Goal: Information Seeking & Learning: Learn about a topic

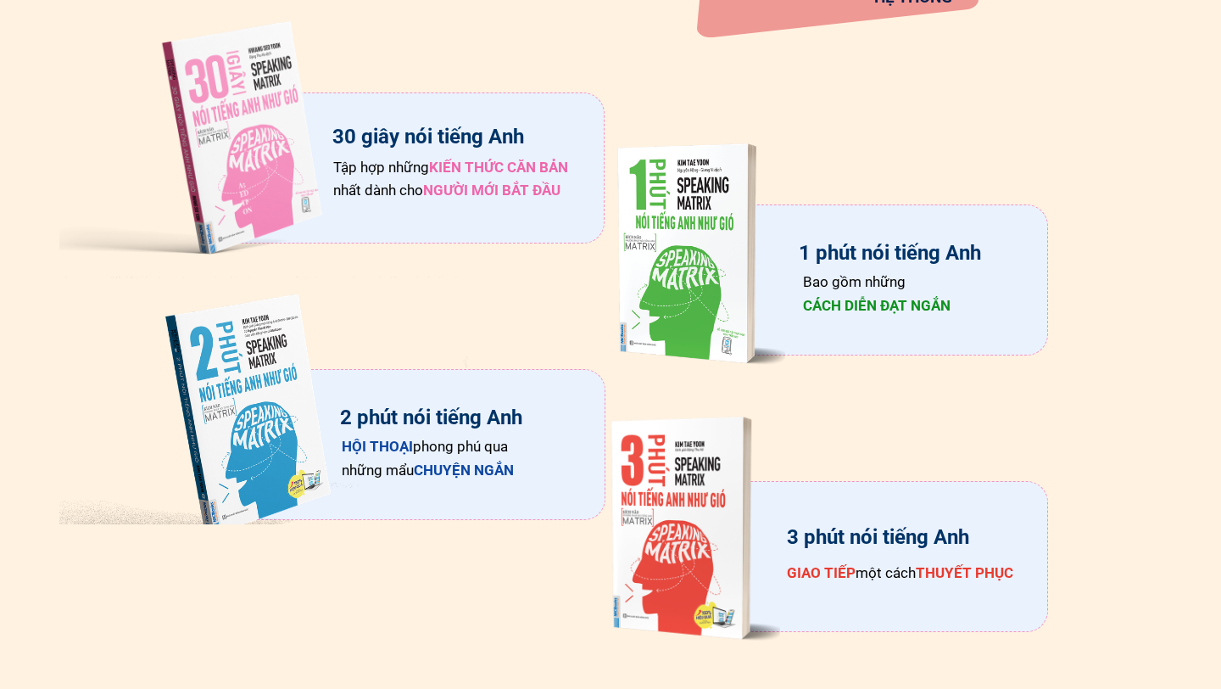
scroll to position [2559, 0]
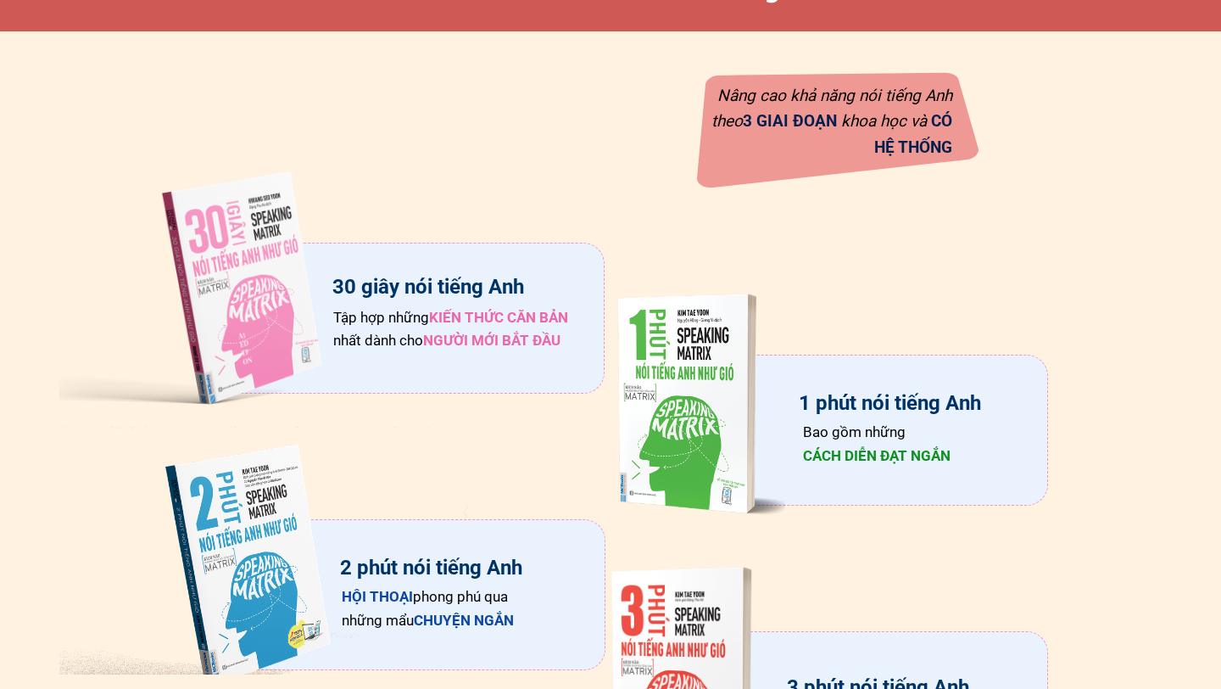
click at [749, 503] on div at bounding box center [688, 398] width 363 height 335
click at [708, 432] on div at bounding box center [688, 398] width 363 height 335
click at [815, 400] on div "1 phút nói tiếng Anh" at bounding box center [889, 403] width 187 height 32
click at [821, 437] on div "Bao gồm những CÁCH DIỄN ĐẠT NGẮN" at bounding box center [880, 444] width 155 height 46
click at [826, 447] on span "CÁCH DIỄN ĐẠT NGẮN" at bounding box center [877, 455] width 148 height 17
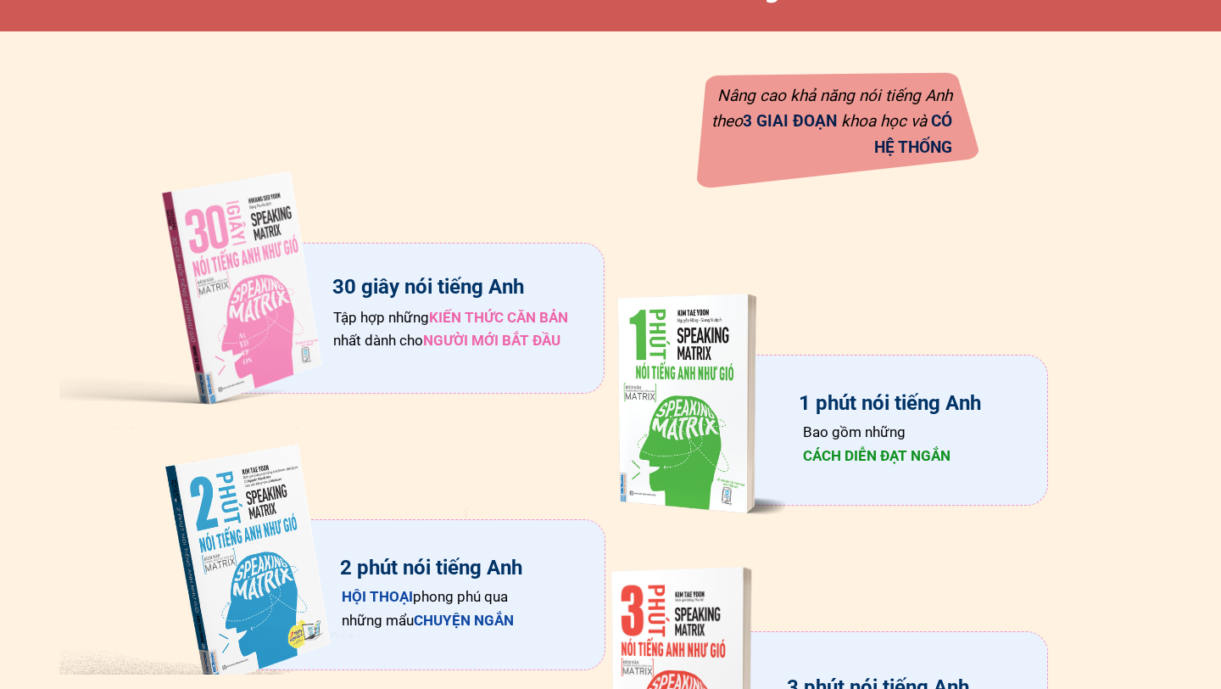
click at [828, 459] on span "CÁCH DIỄN ĐẠT NGẮN" at bounding box center [877, 455] width 148 height 17
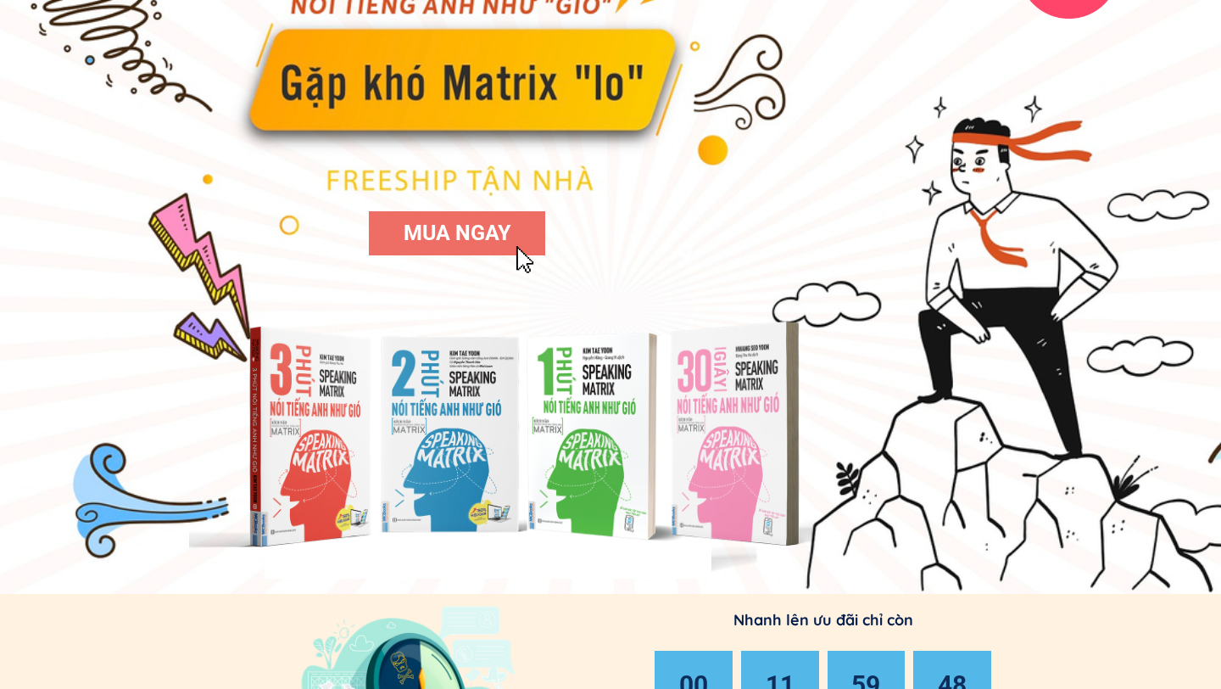
scroll to position [225, 0]
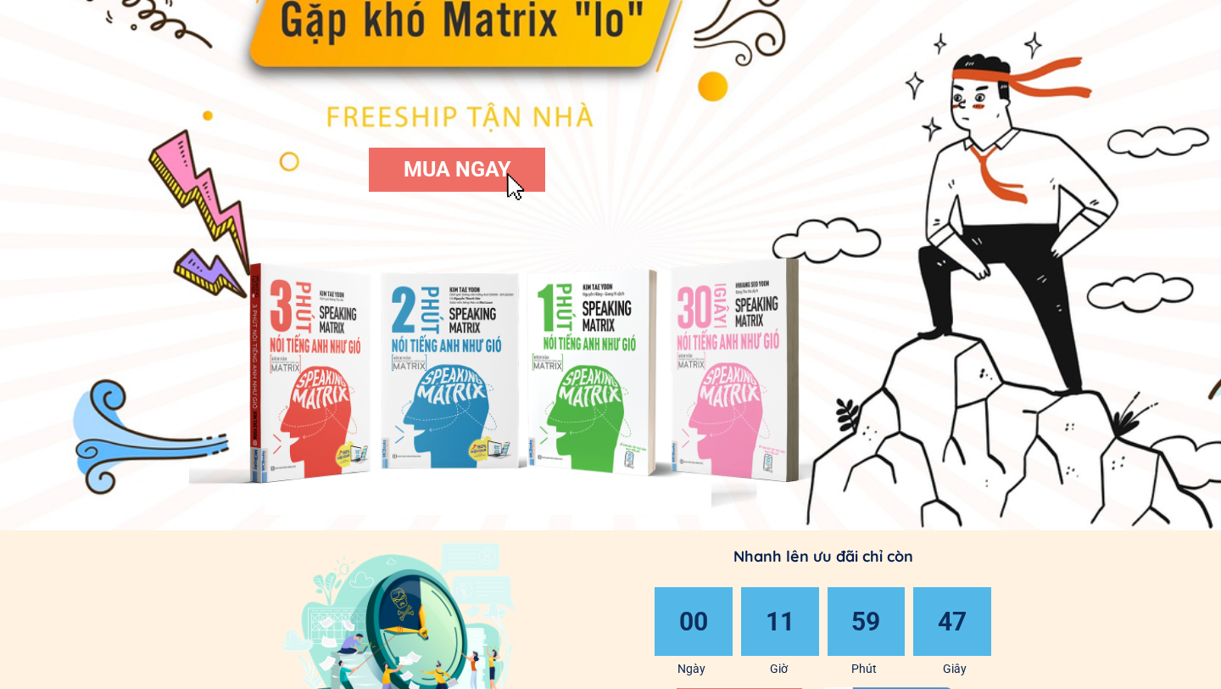
click at [594, 400] on div at bounding box center [502, 366] width 626 height 269
click at [339, 409] on div at bounding box center [502, 366] width 626 height 269
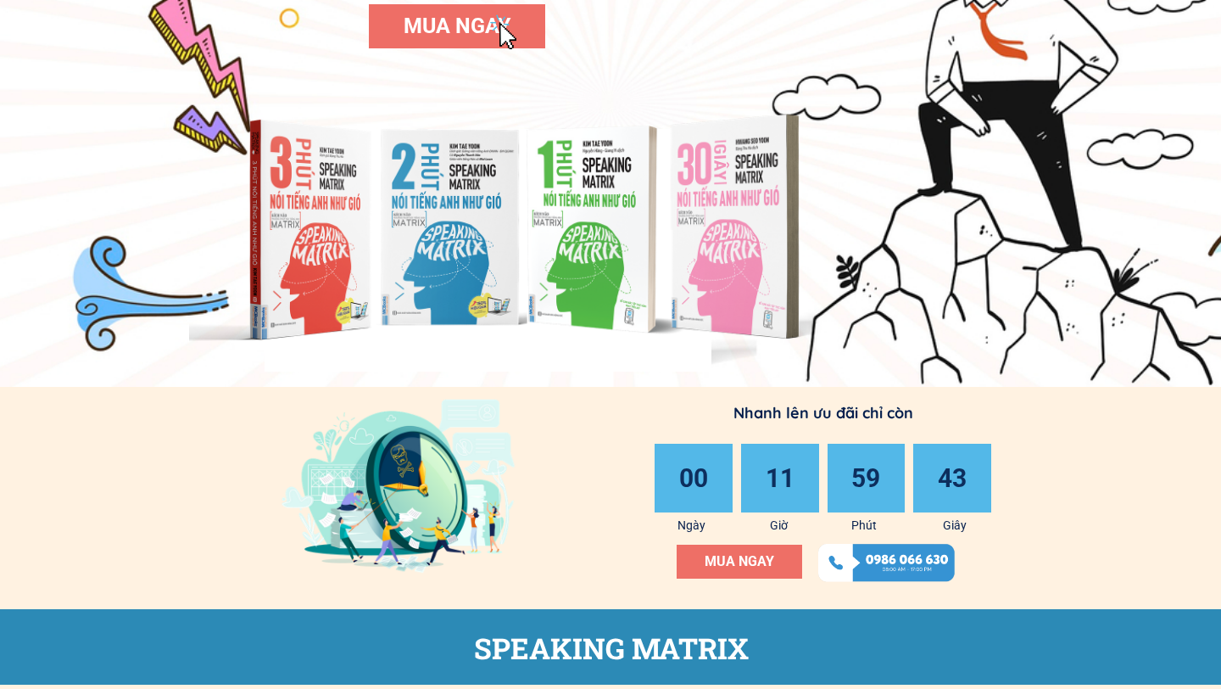
scroll to position [0, 0]
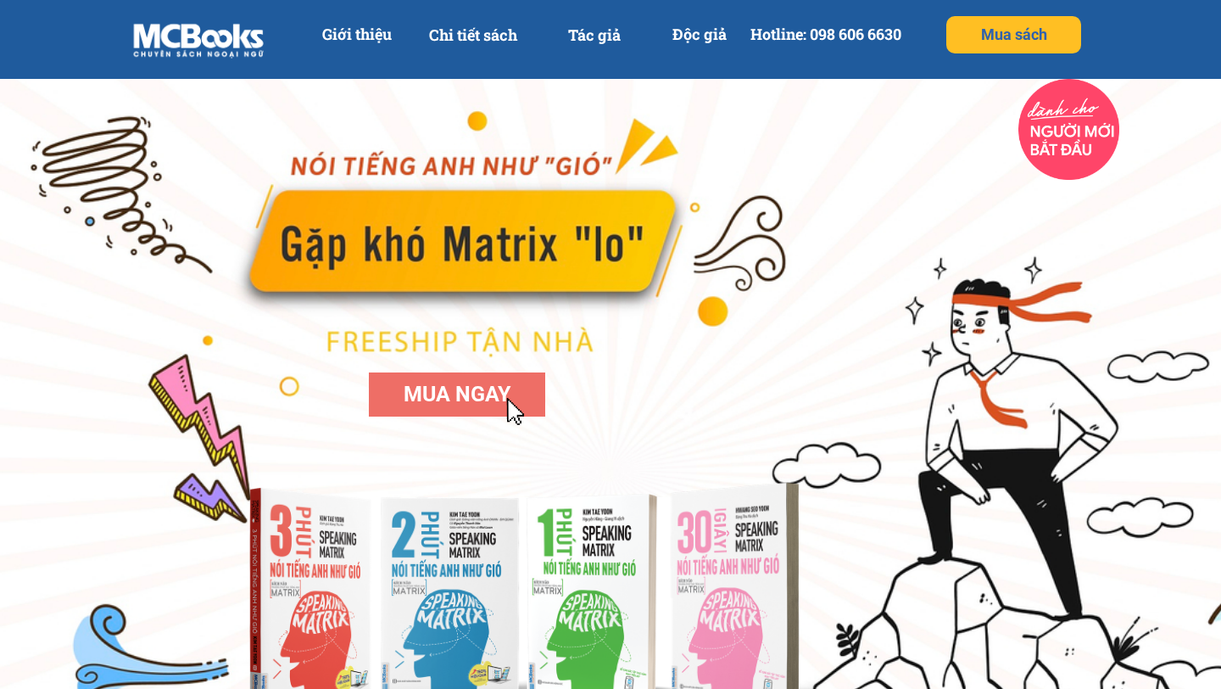
click at [460, 41] on p "Chi tiết sách" at bounding box center [473, 35] width 109 height 38
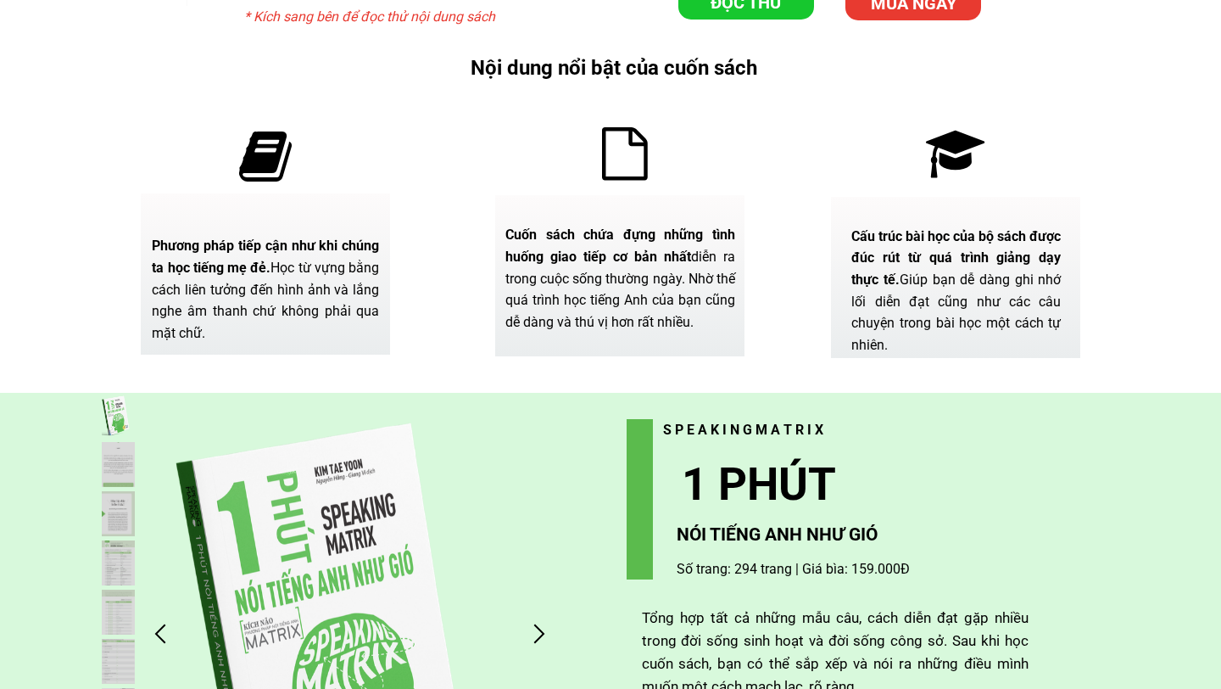
scroll to position [3490, 0]
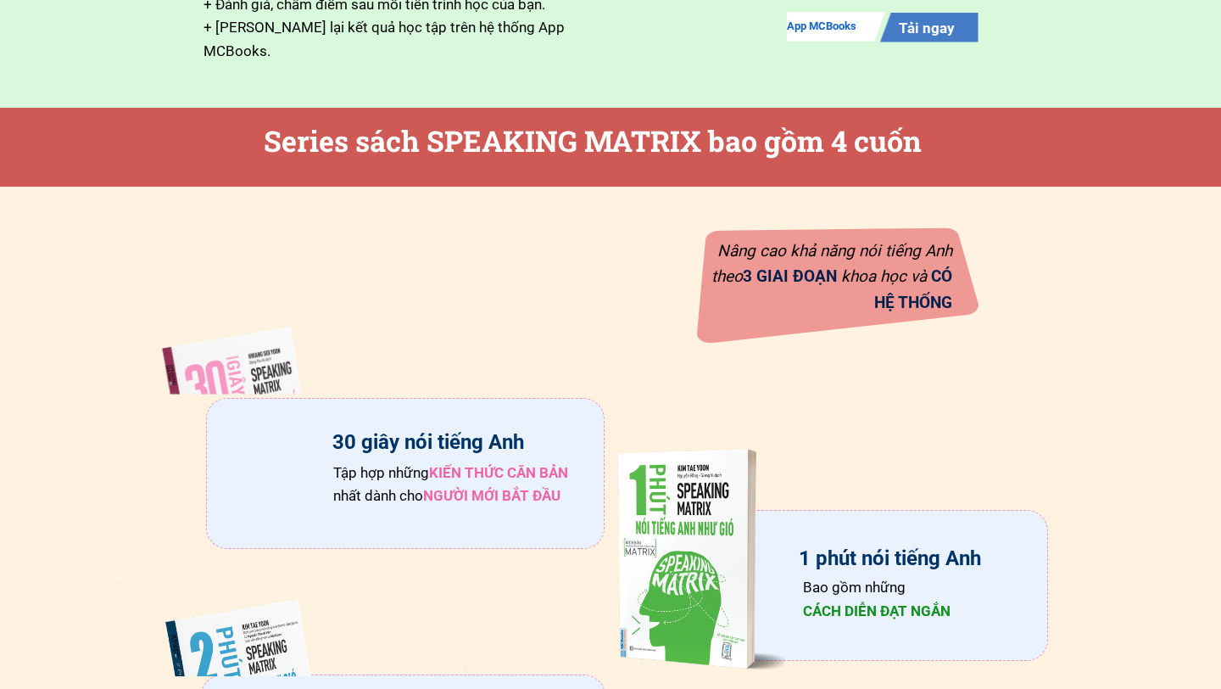
scroll to position [2666, 0]
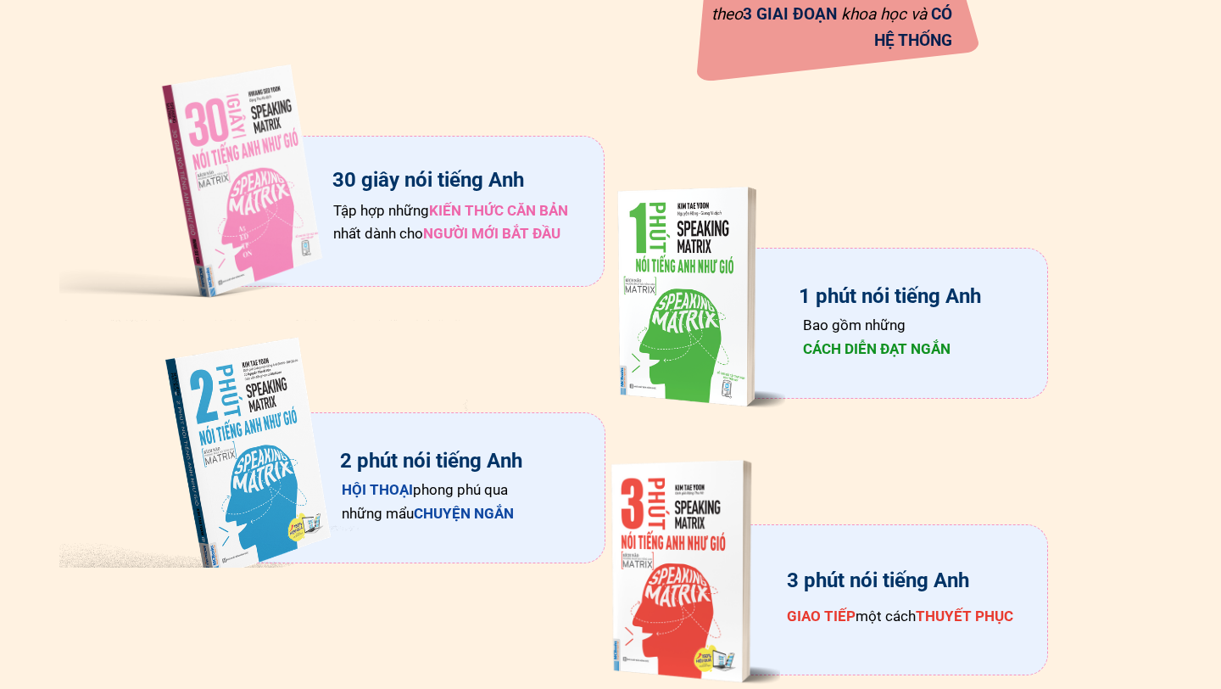
click at [669, 340] on div at bounding box center [688, 291] width 363 height 335
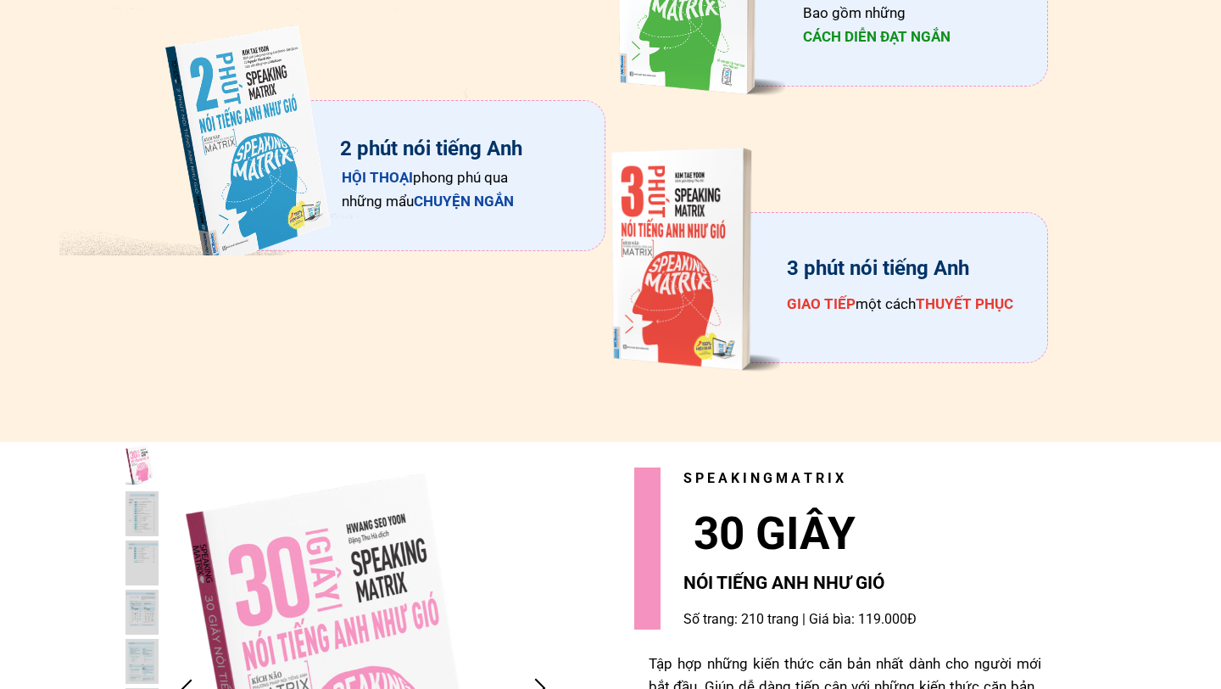
scroll to position [2832, 0]
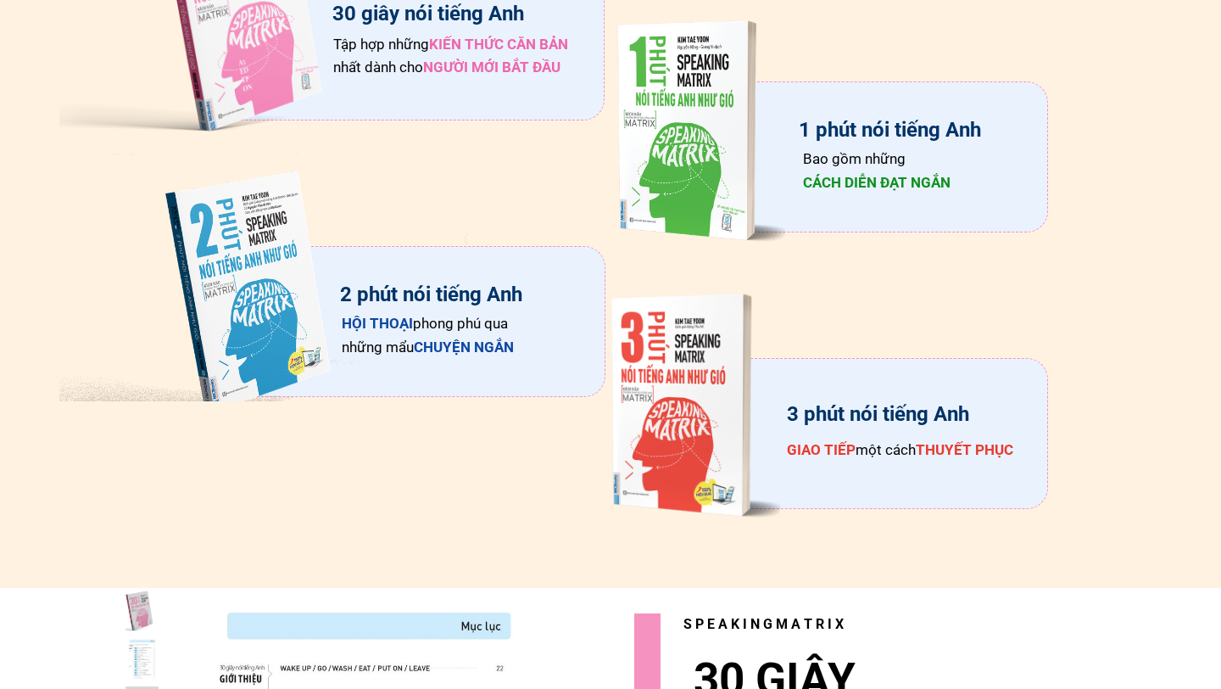
click at [809, 178] on span "CÁCH DIỄN ĐẠT NGẮN" at bounding box center [877, 182] width 148 height 17
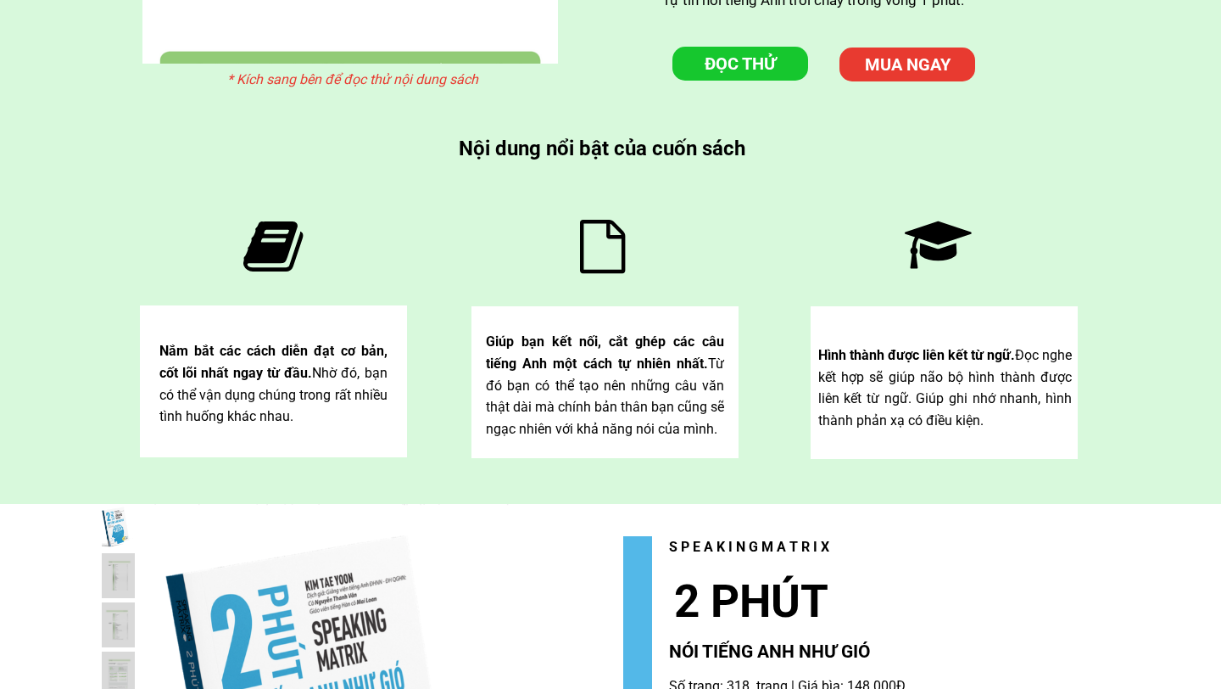
scroll to position [4626, 0]
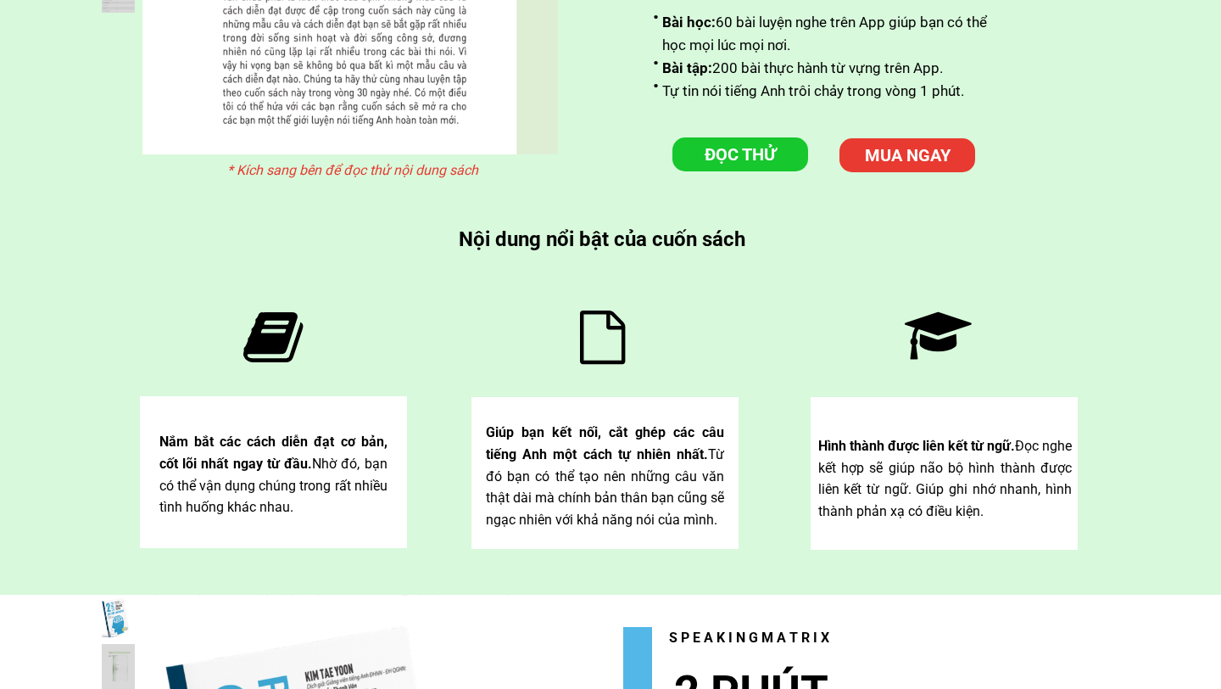
click at [718, 175] on div "* Kích sang bên để đọc thử nội dung sách ĐỌC THỬ MUA NGAY 1 PHÚT NÓI TIẾNG ANH …" at bounding box center [611, 133] width 1018 height 921
click at [719, 161] on p "ĐỌC THỬ" at bounding box center [741, 154] width 136 height 34
